Goal: Task Accomplishment & Management: Manage account settings

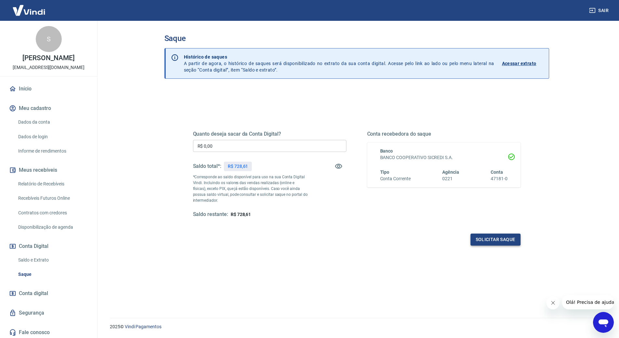
click at [508, 241] on button "Solicitar saque" at bounding box center [496, 239] width 50 height 12
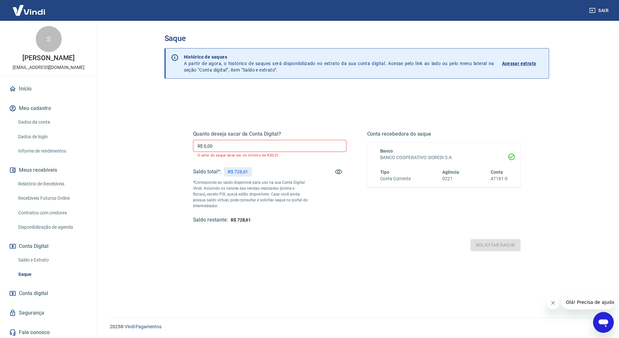
click at [262, 146] on input "R$ 0,00" at bounding box center [269, 146] width 153 height 12
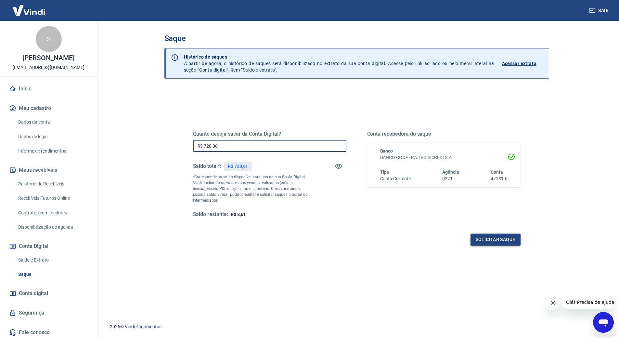
type input "R$ 720,00"
click at [478, 239] on button "Solicitar saque" at bounding box center [496, 239] width 50 height 12
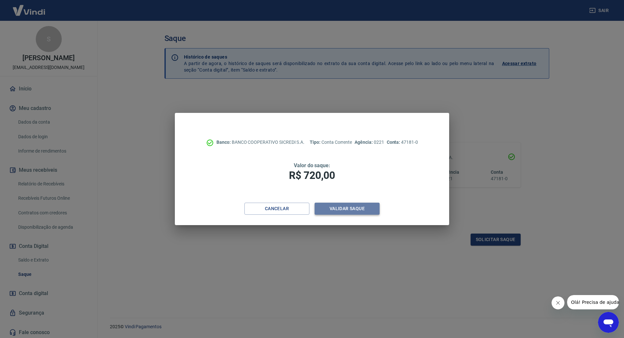
click at [329, 209] on button "Validar saque" at bounding box center [347, 208] width 65 height 12
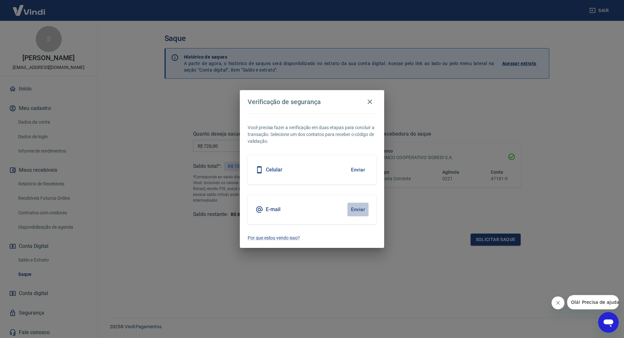
click at [359, 210] on button "Enviar" at bounding box center [357, 209] width 21 height 14
click at [358, 208] on button "Enviar" at bounding box center [357, 209] width 21 height 14
click at [265, 207] on div "E-mail" at bounding box center [267, 209] width 25 height 8
click at [266, 209] on div "E-mail" at bounding box center [267, 209] width 25 height 8
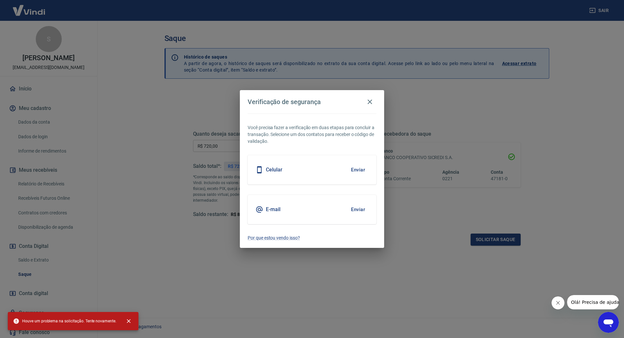
click at [360, 165] on button "Enviar" at bounding box center [357, 170] width 21 height 14
click at [357, 209] on button "Enviar" at bounding box center [357, 209] width 21 height 14
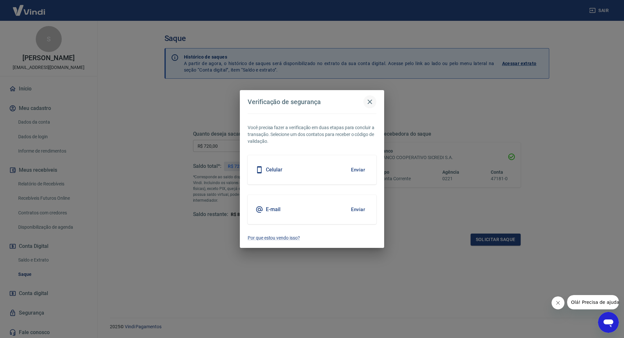
click at [368, 100] on icon "button" at bounding box center [370, 102] width 8 height 8
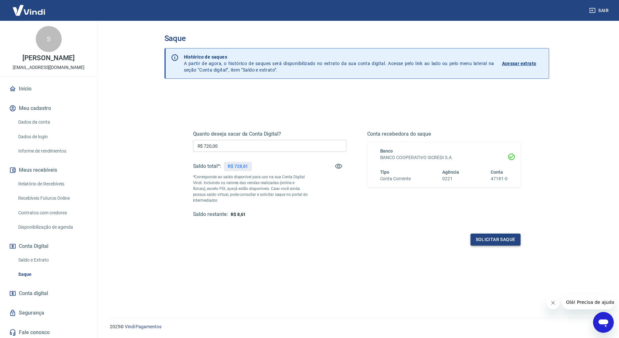
click at [474, 241] on button "Solicitar saque" at bounding box center [496, 239] width 50 height 12
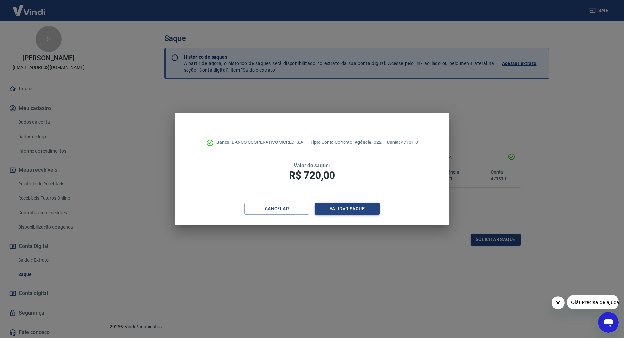
click at [357, 206] on button "Validar saque" at bounding box center [347, 208] width 65 height 12
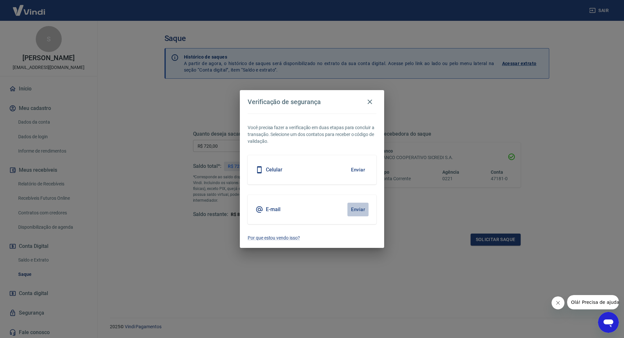
click at [356, 208] on button "Enviar" at bounding box center [357, 209] width 21 height 14
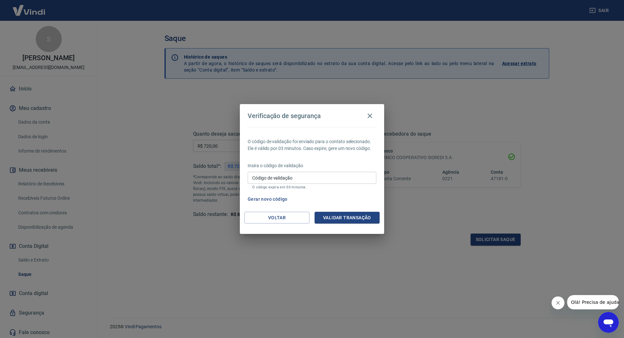
click at [301, 178] on input "Código de validação" at bounding box center [312, 178] width 129 height 12
type input "742802"
click at [334, 215] on button "Validar transação" at bounding box center [347, 218] width 65 height 12
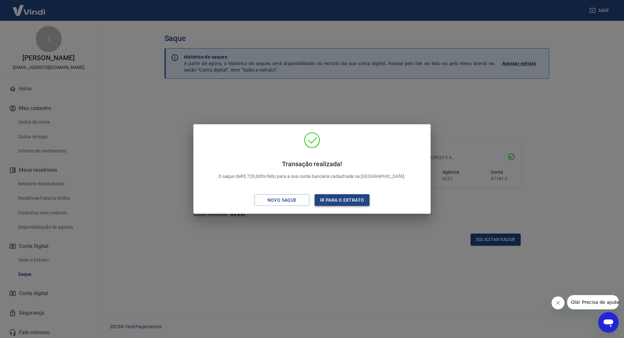
click at [331, 198] on button "Ir para o extrato" at bounding box center [342, 200] width 55 height 12
